Goal: Task Accomplishment & Management: Complete application form

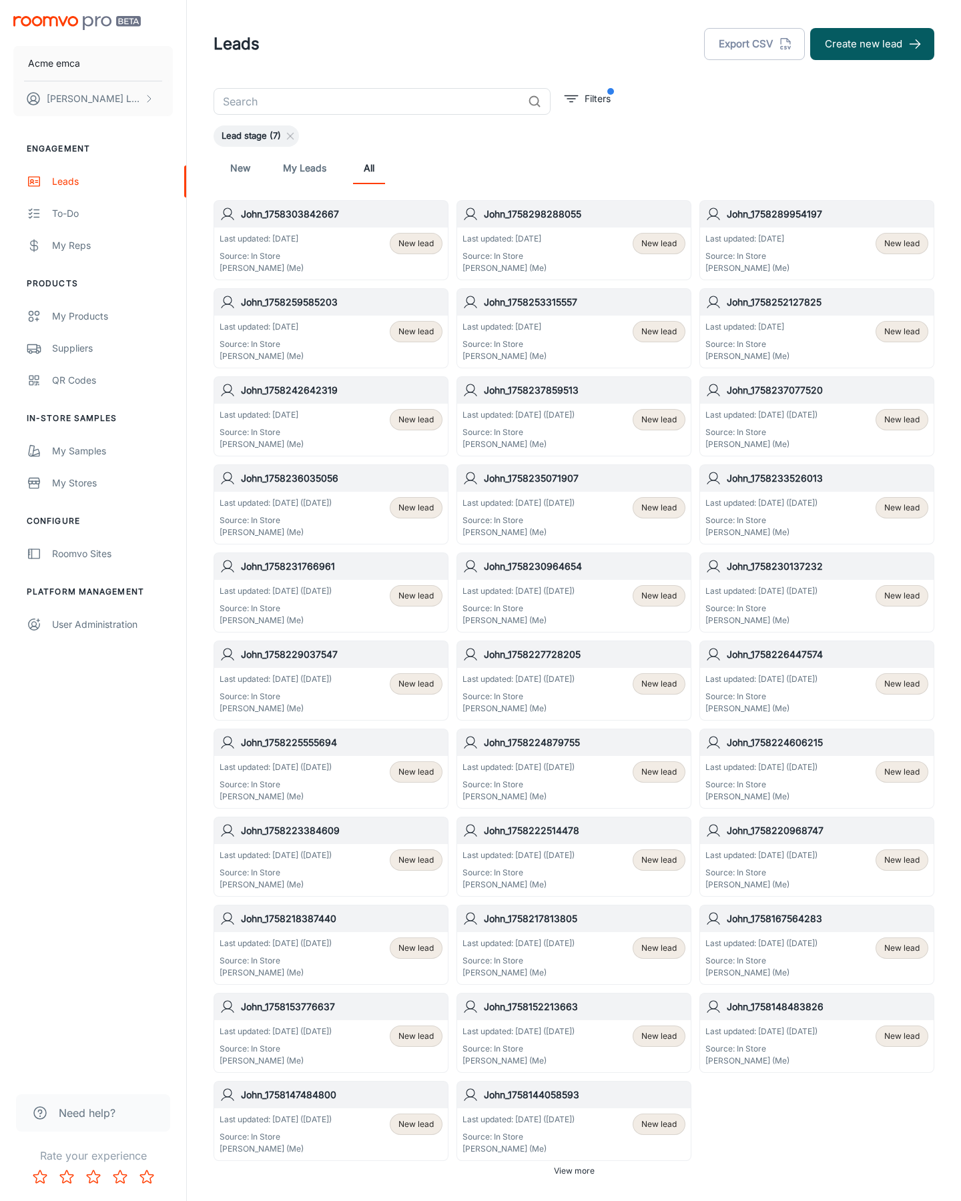
click at [872, 44] on button "Create new lead" at bounding box center [872, 44] width 124 height 32
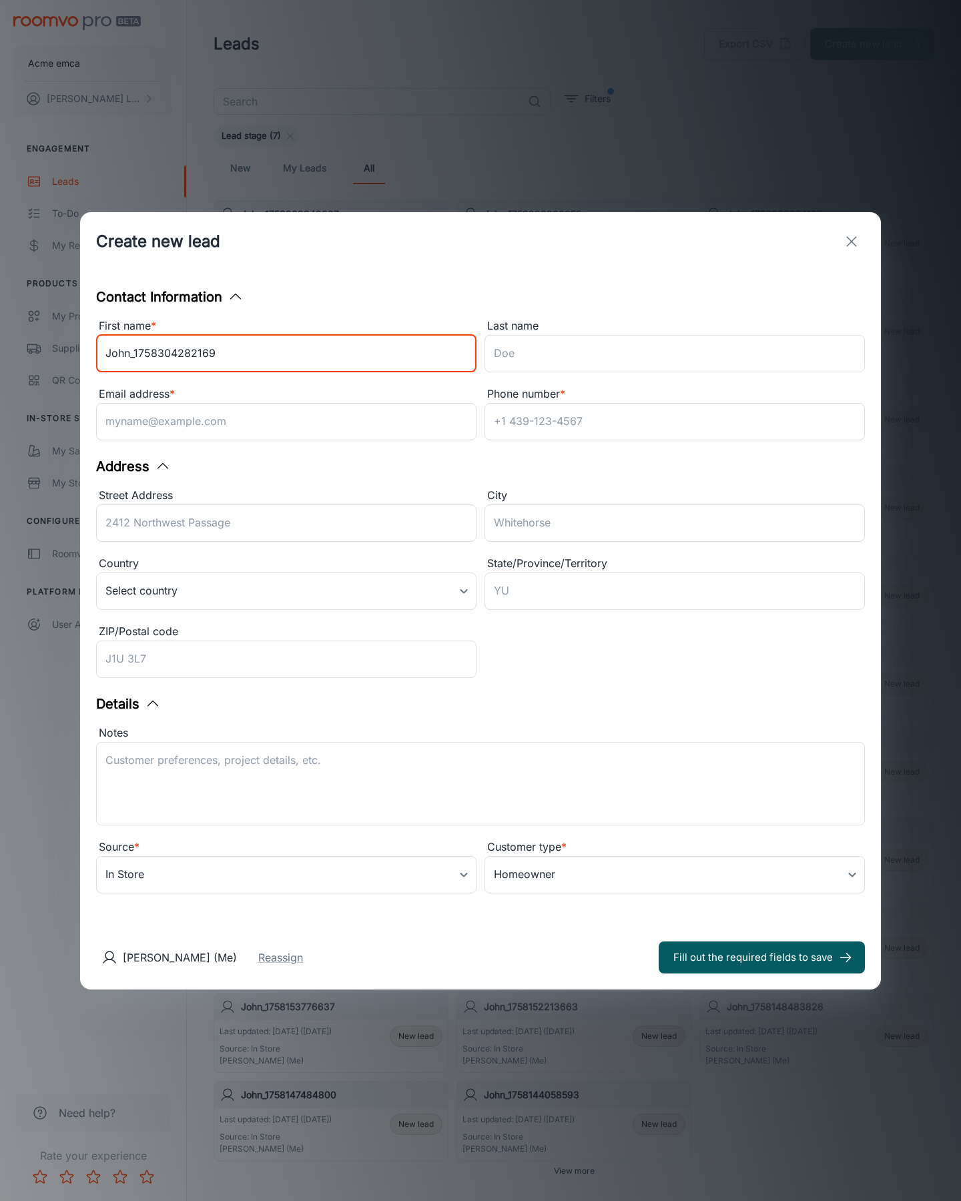
type input "John_1758304282169"
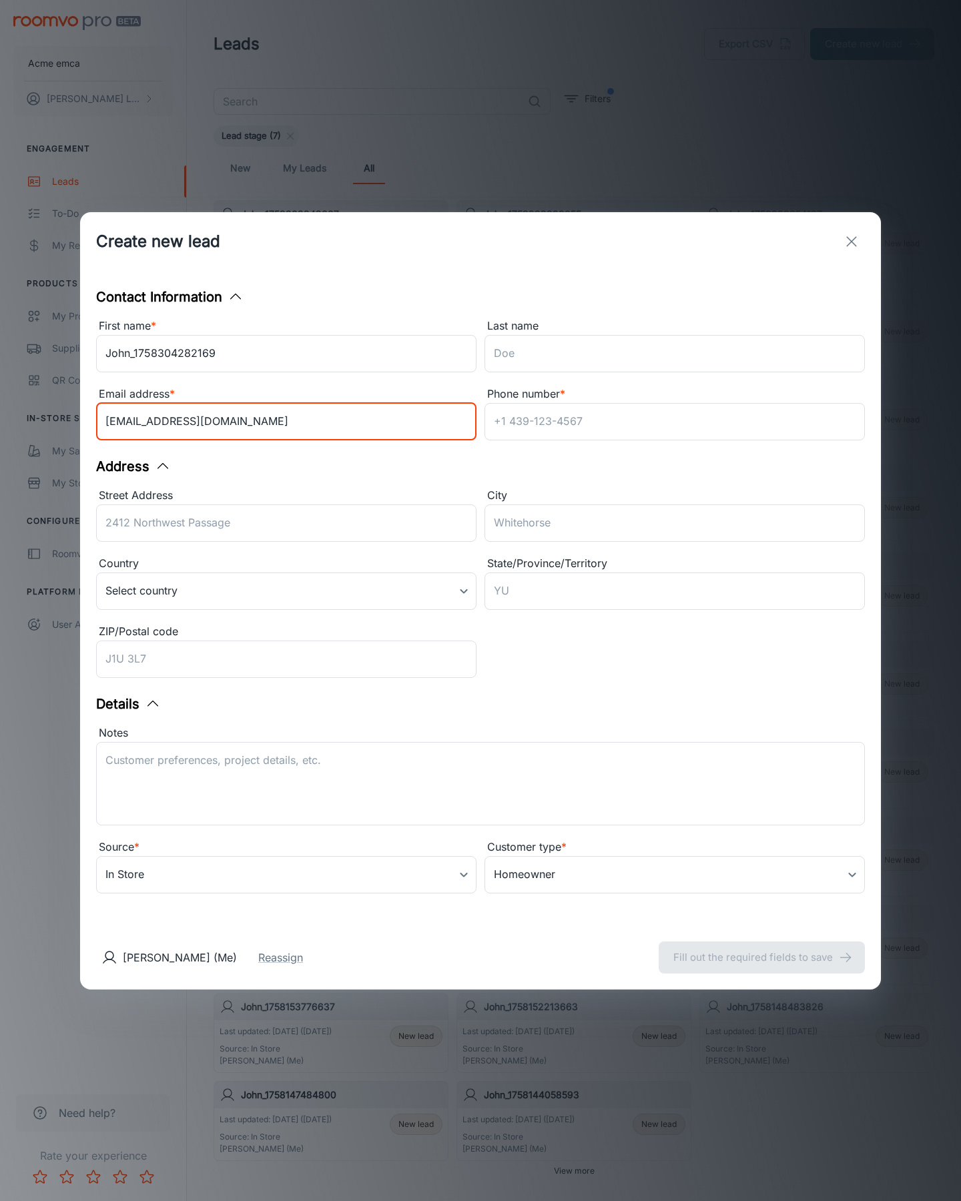
type input "[EMAIL_ADDRESS][DOMAIN_NAME]"
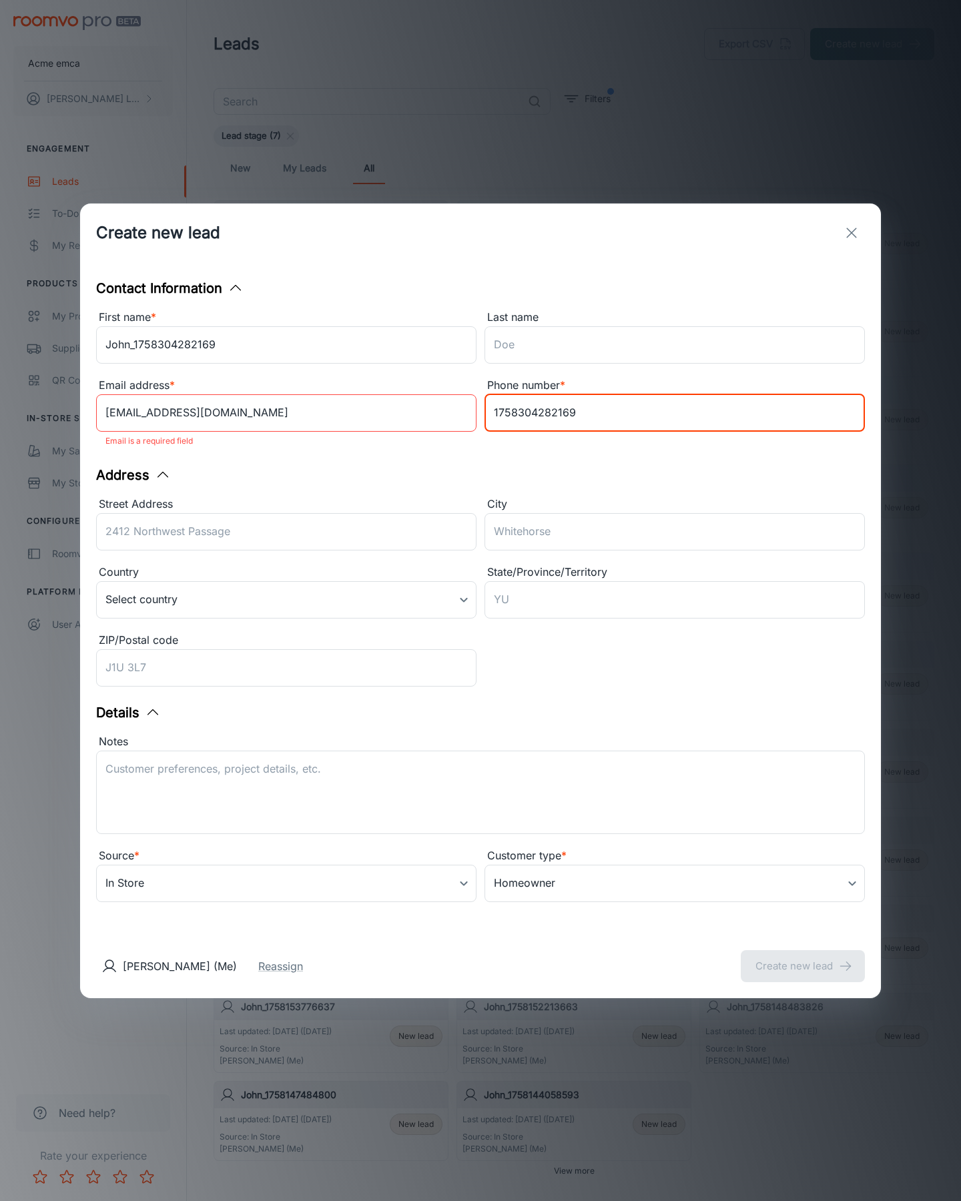
type input "1758304282169"
click at [803, 957] on button "Create new lead" at bounding box center [803, 966] width 124 height 32
